Goal: Understand site structure: Understand site structure

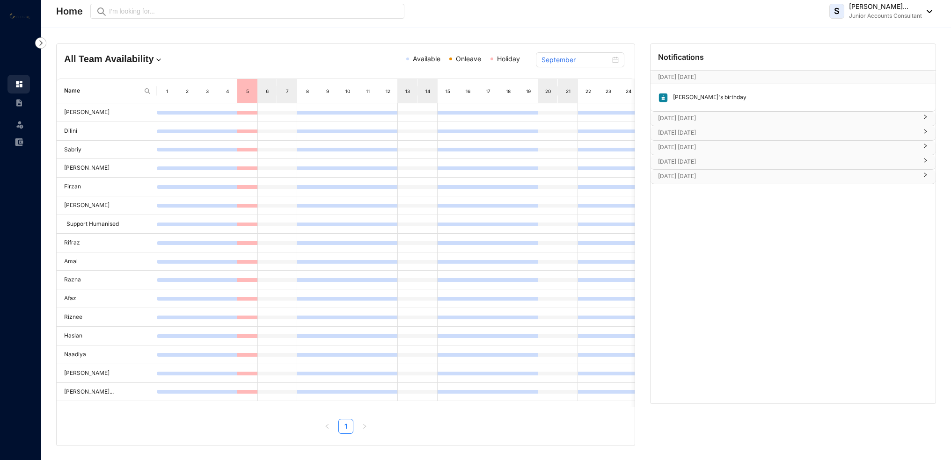
click at [924, 118] on icon "right" at bounding box center [925, 117] width 6 height 6
click at [925, 131] on icon "right" at bounding box center [925, 131] width 3 height 5
click at [925, 131] on icon "right" at bounding box center [925, 132] width 6 height 6
click at [924, 149] on div at bounding box center [922, 148] width 11 height 10
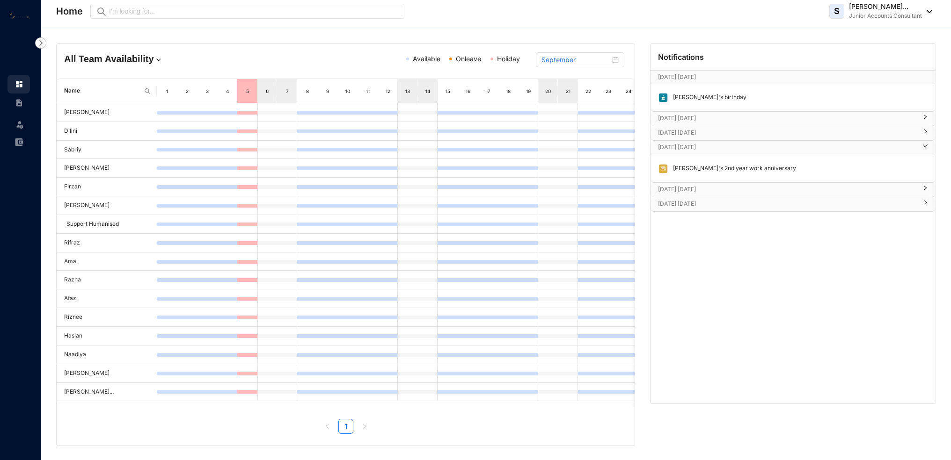
click at [924, 149] on div at bounding box center [922, 148] width 11 height 10
click at [926, 159] on icon "right" at bounding box center [925, 161] width 6 height 6
click at [925, 173] on icon "right" at bounding box center [925, 175] width 6 height 6
click at [925, 174] on icon "right" at bounding box center [925, 175] width 6 height 6
